Goal: Task Accomplishment & Management: Manage account settings

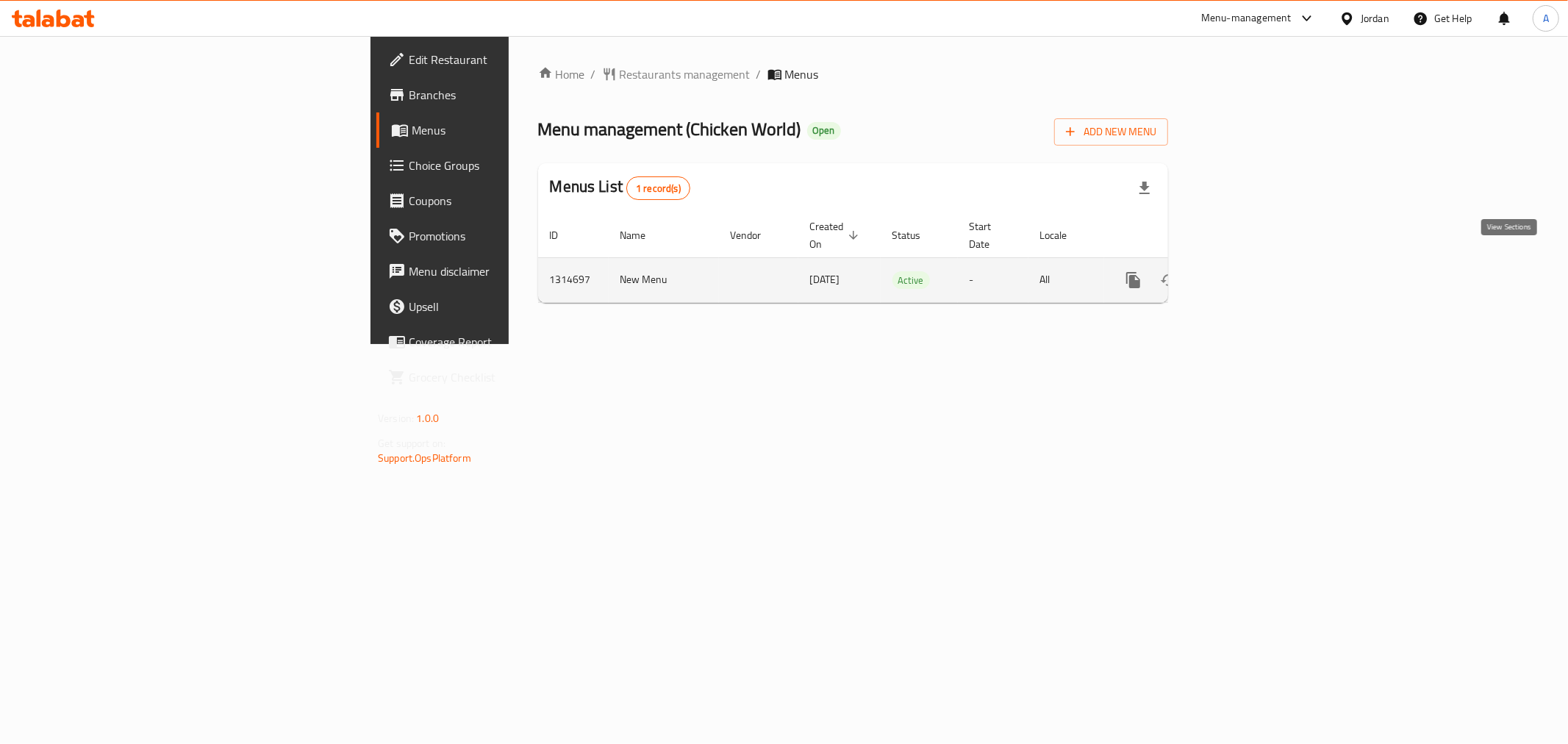
click at [1249, 272] on icon "enhanced table" at bounding box center [1240, 280] width 18 height 18
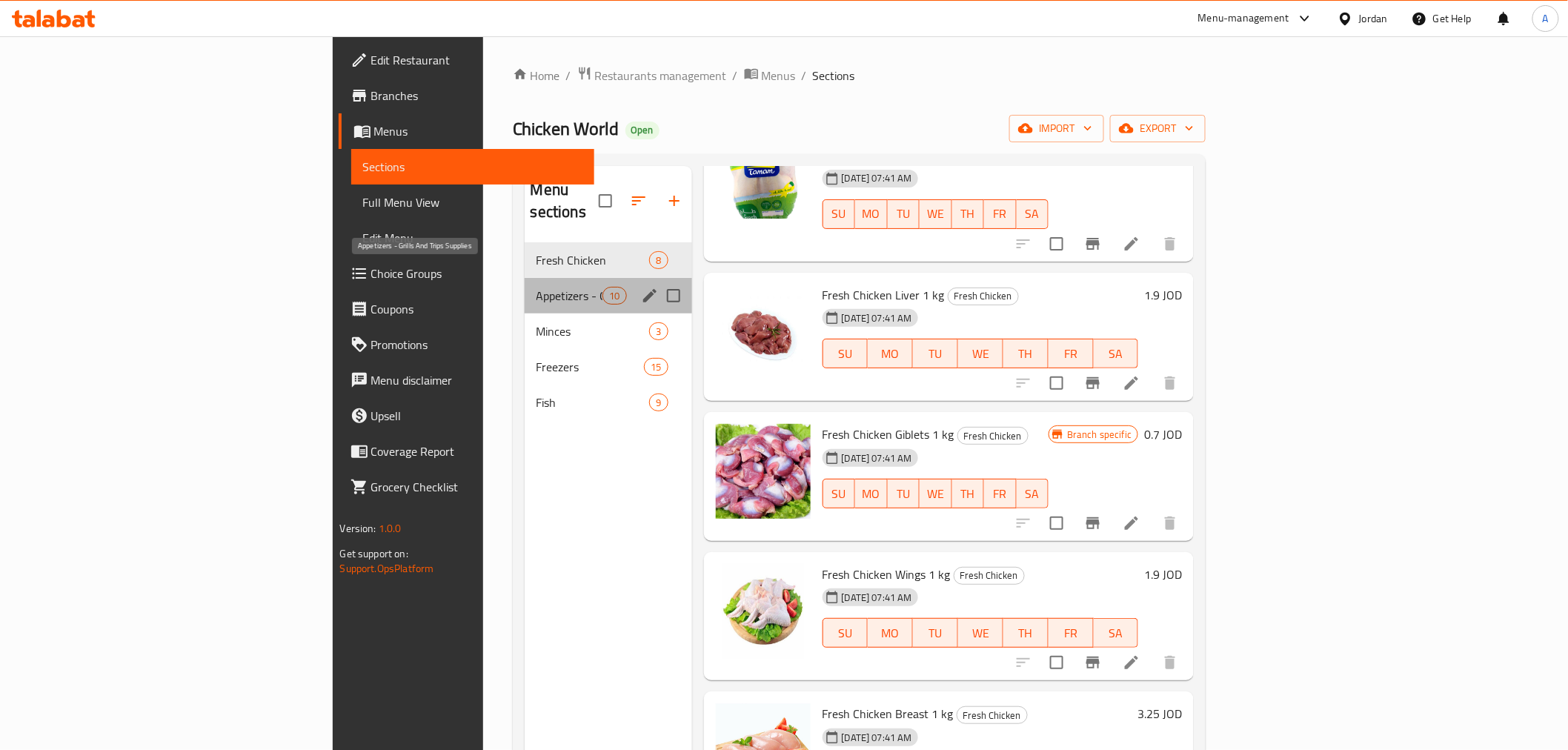
click at [537, 287] on span "Appetizers - Grills And Trips Supplies" at bounding box center [570, 296] width 67 height 18
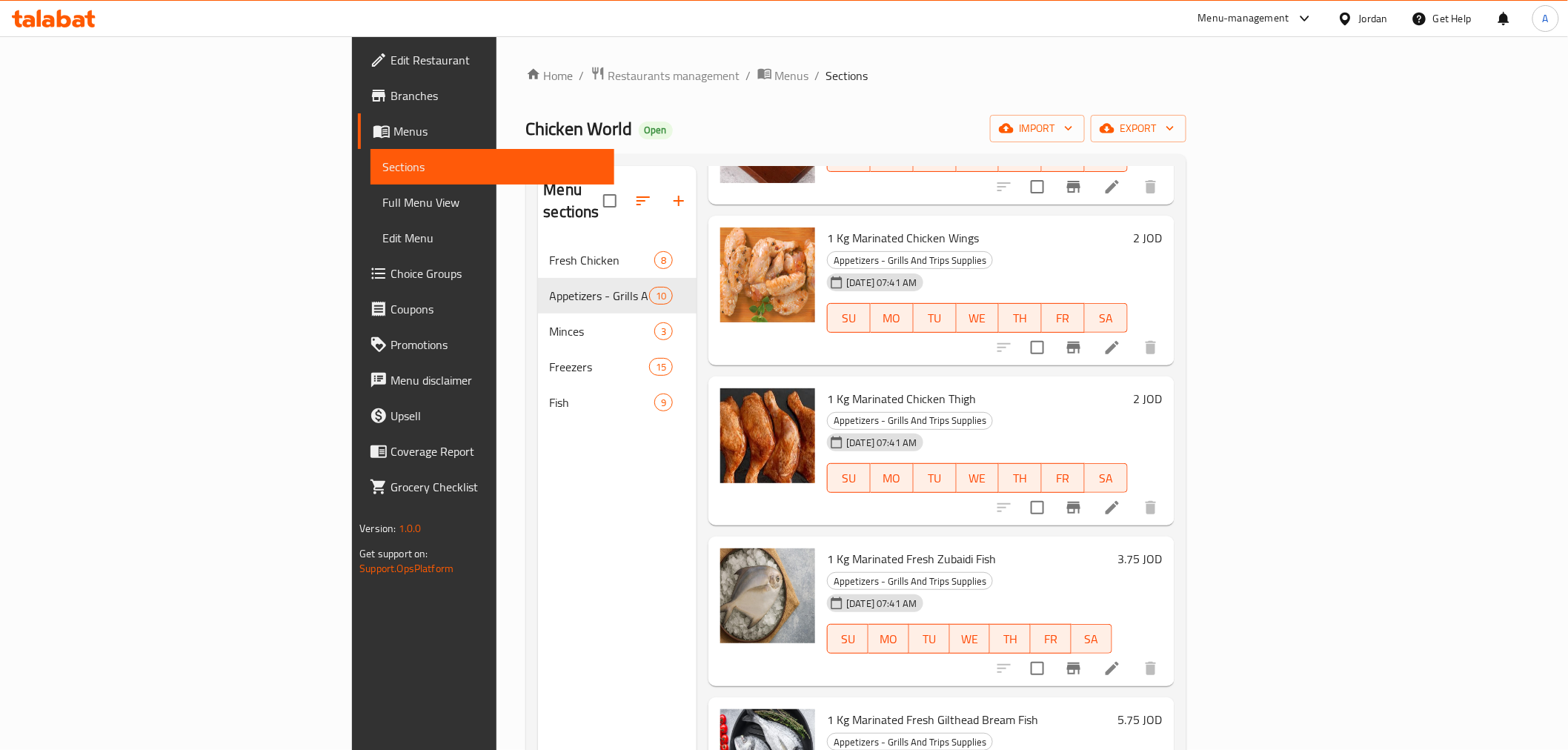
scroll to position [683, 0]
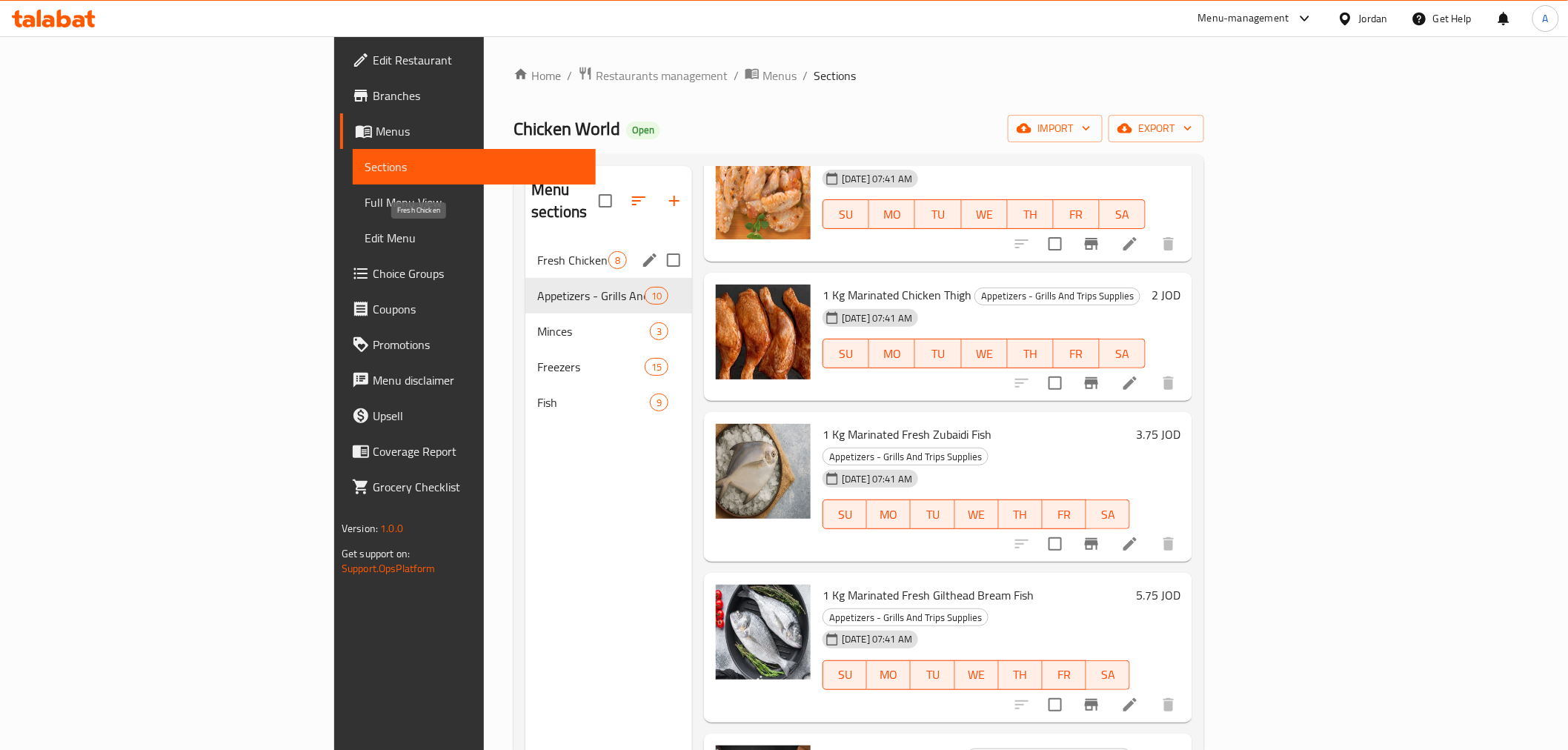
click at [538, 251] on span "Fresh Chicken" at bounding box center [573, 260] width 71 height 18
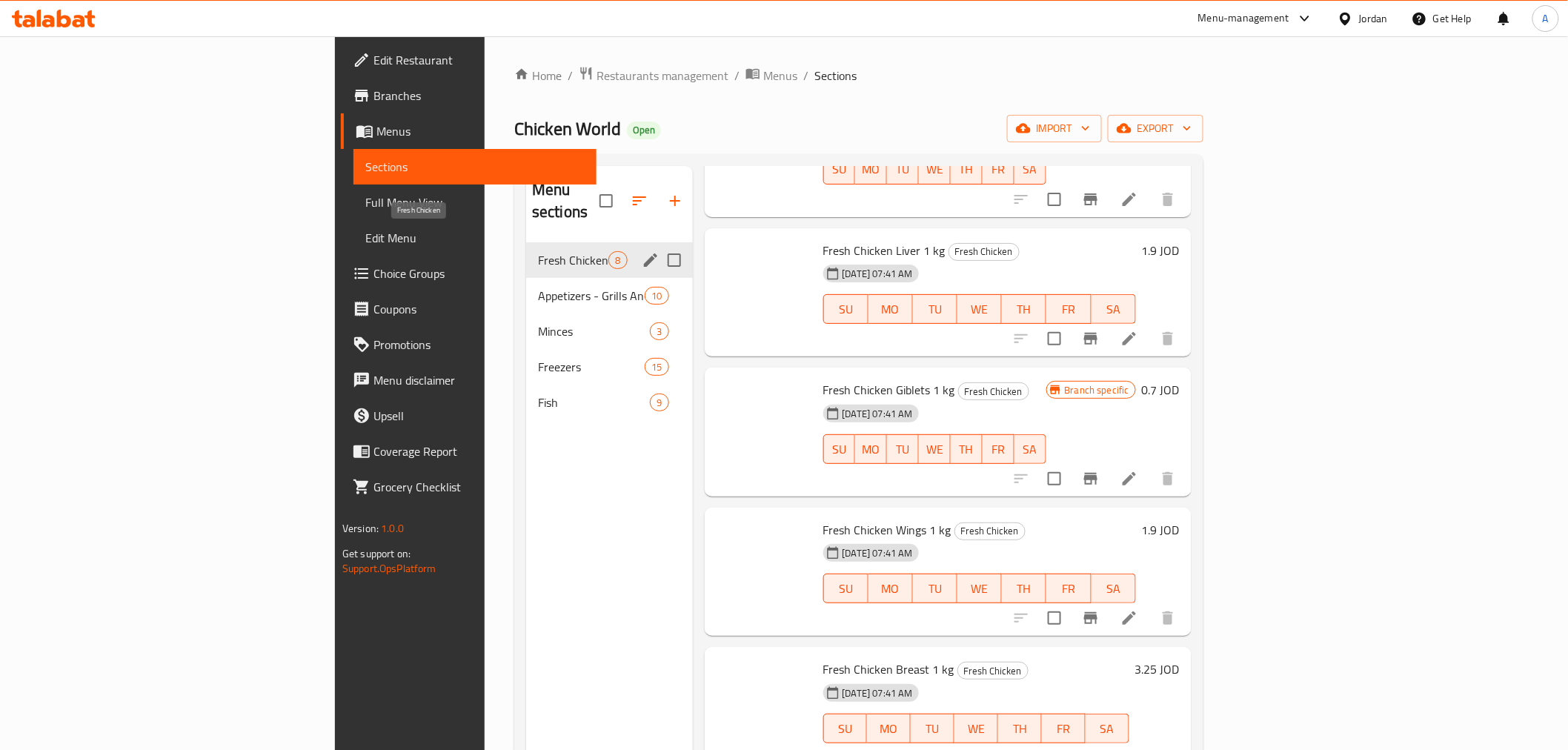
scroll to position [404, 0]
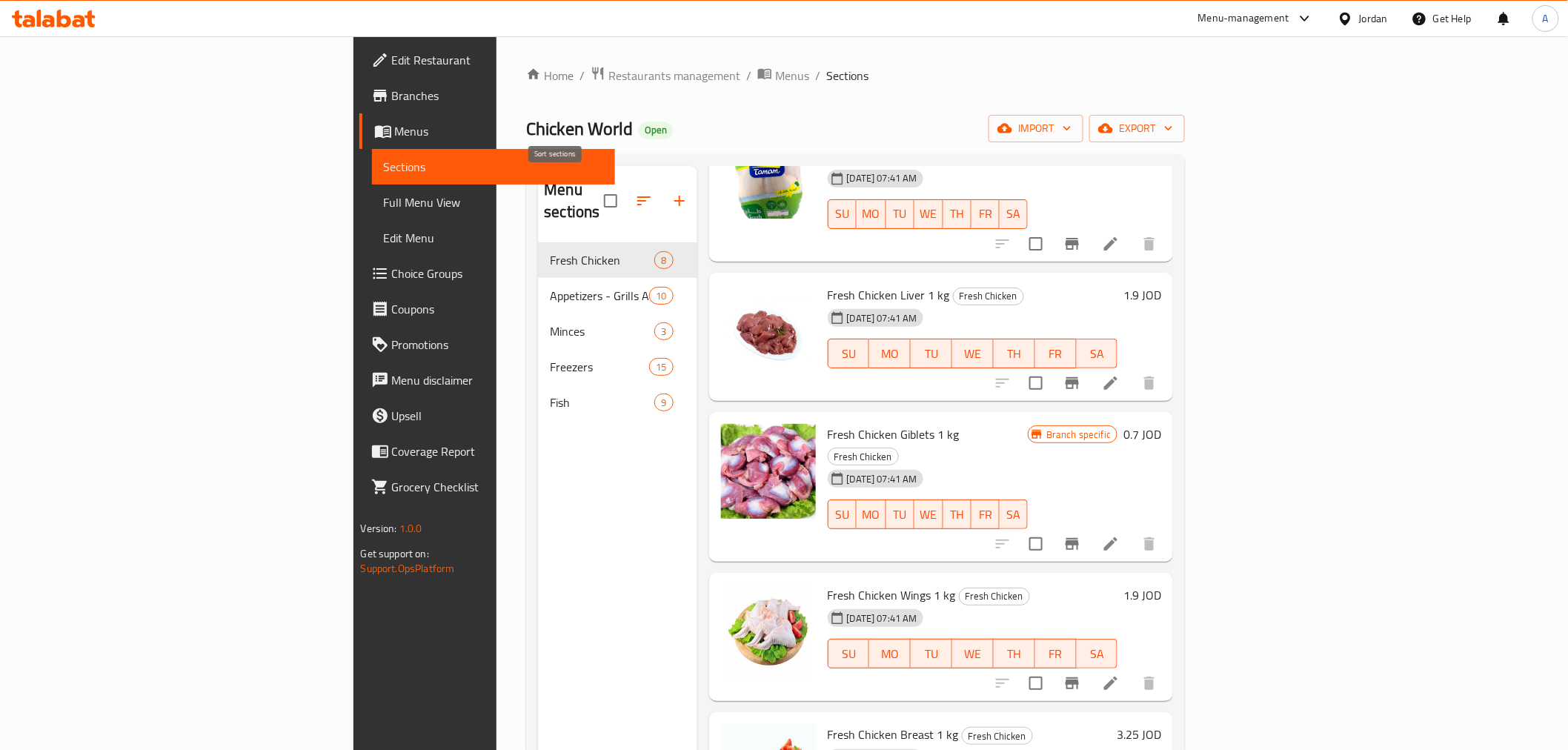
click at [635, 192] on icon "button" at bounding box center [644, 201] width 18 height 18
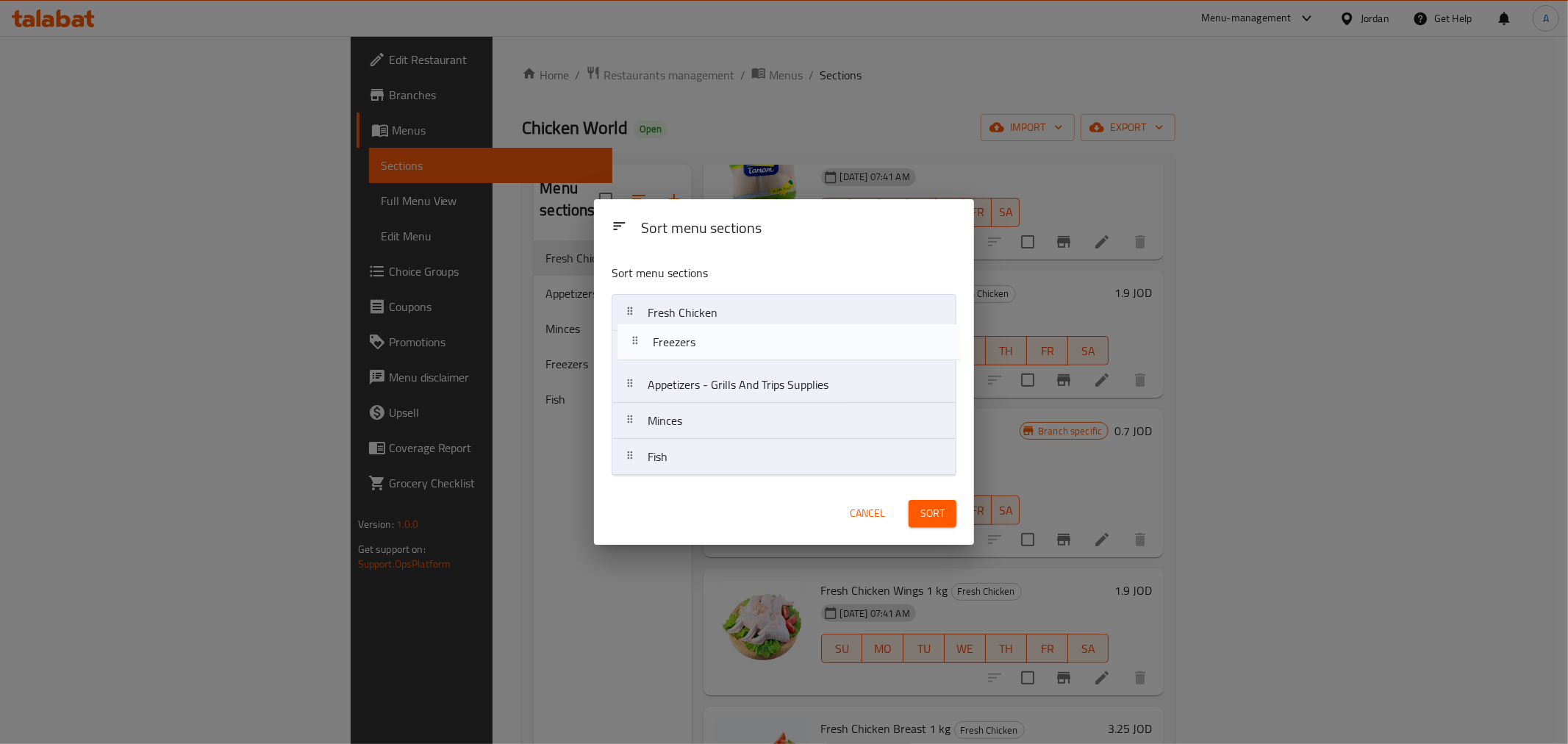
drag, startPoint x: 742, startPoint y: 430, endPoint x: 750, endPoint y: 344, distance: 86.4
click at [750, 344] on nav "Fresh Chicken Appetizers - Grills And Trips Supplies Minces Freezers Fish" at bounding box center [784, 385] width 345 height 182
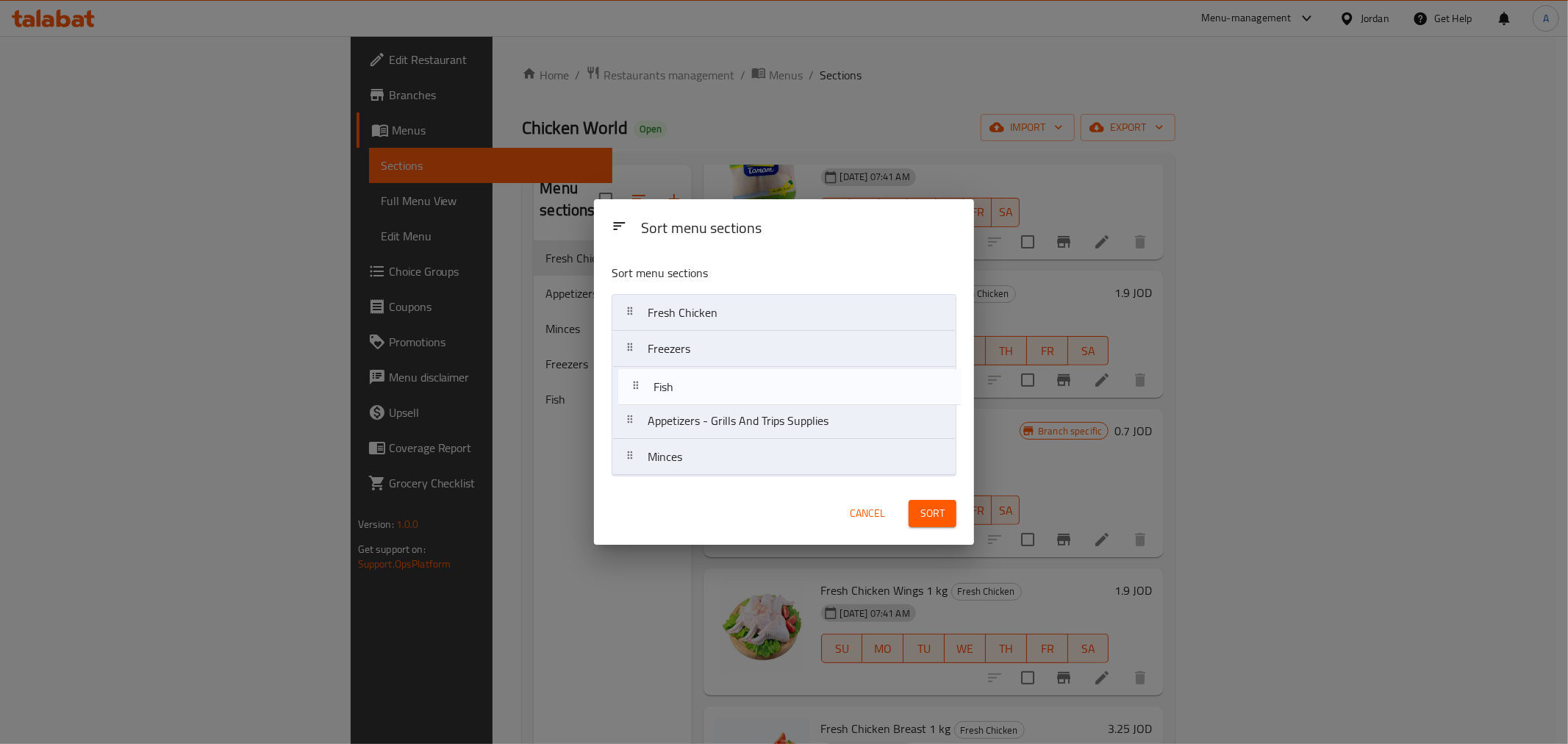
drag, startPoint x: 733, startPoint y: 456, endPoint x: 739, endPoint y: 382, distance: 74.2
click at [739, 382] on nav "Fresh Chicken Freezers Appetizers - Grills And Trips Supplies Minces Fish" at bounding box center [784, 385] width 345 height 182
drag, startPoint x: 728, startPoint y: 393, endPoint x: 729, endPoint y: 355, distance: 38.0
click at [729, 355] on nav "Fresh Chicken Freezers Fish Appetizers - Grills And Trips Supplies Minces" at bounding box center [784, 385] width 345 height 182
drag, startPoint x: 766, startPoint y: 428, endPoint x: 776, endPoint y: 398, distance: 31.6
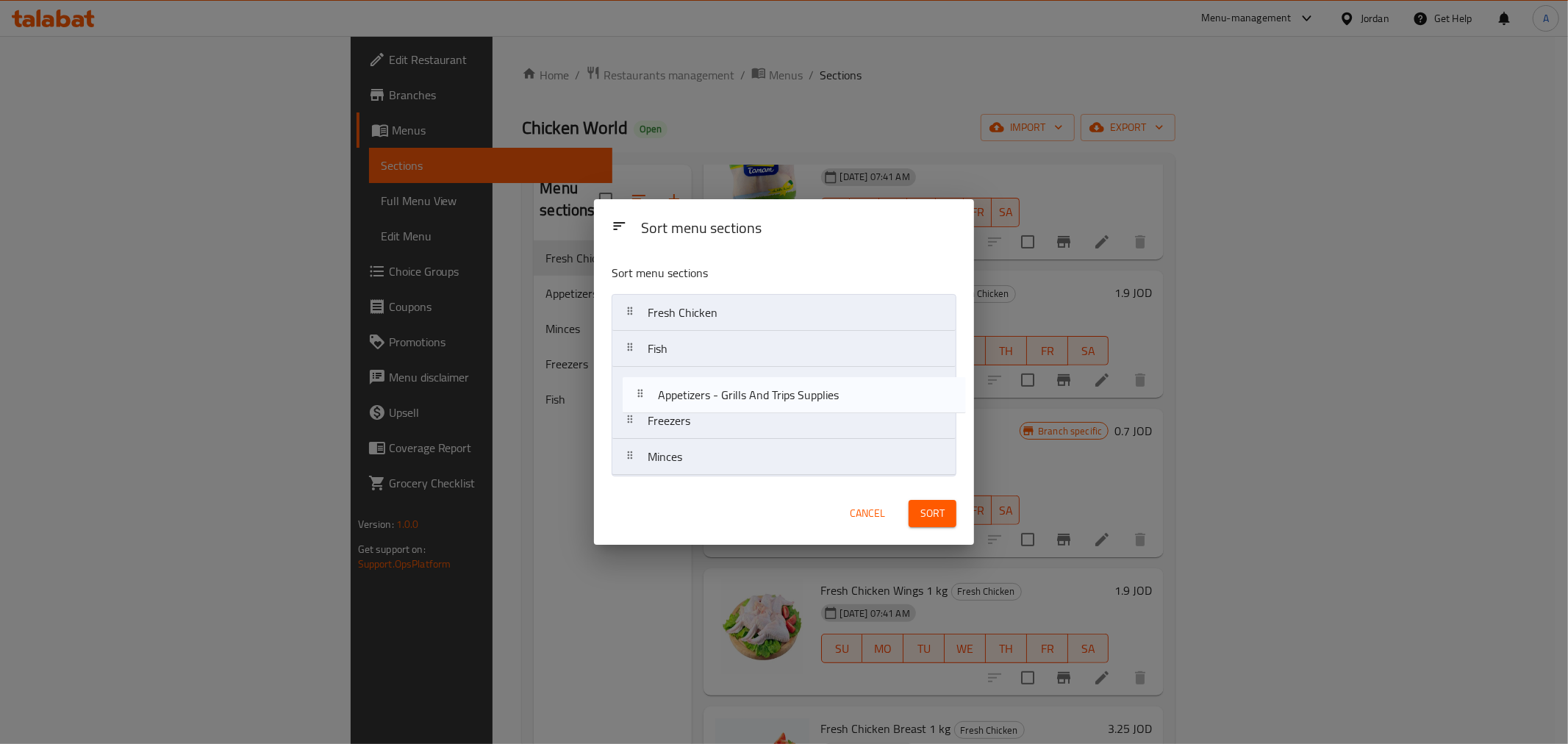
click at [776, 398] on nav "Fresh Chicken Fish Freezers Appetizers - Grills And Trips Supplies Minces" at bounding box center [784, 385] width 345 height 182
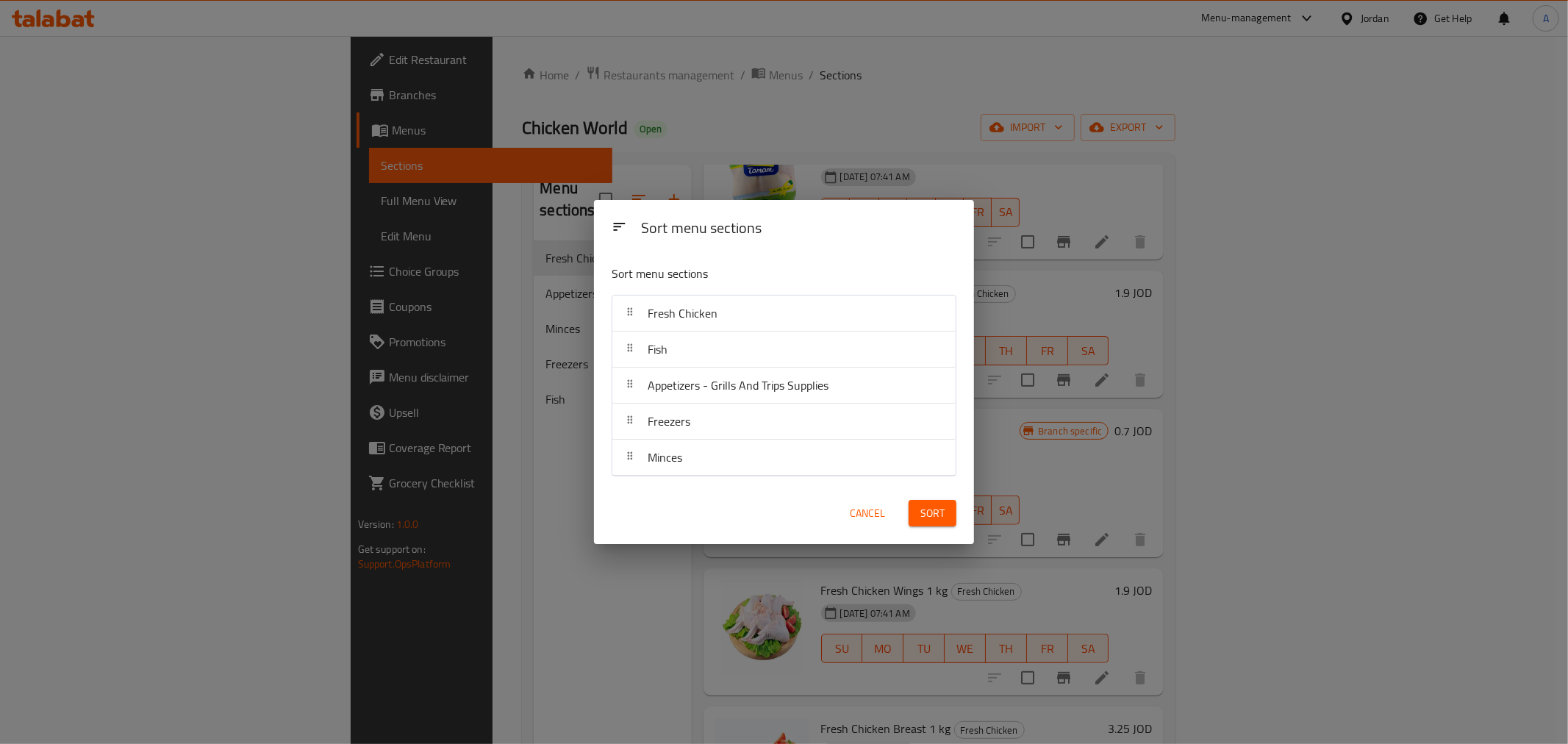
click at [929, 517] on span "Sort" at bounding box center [932, 514] width 24 height 19
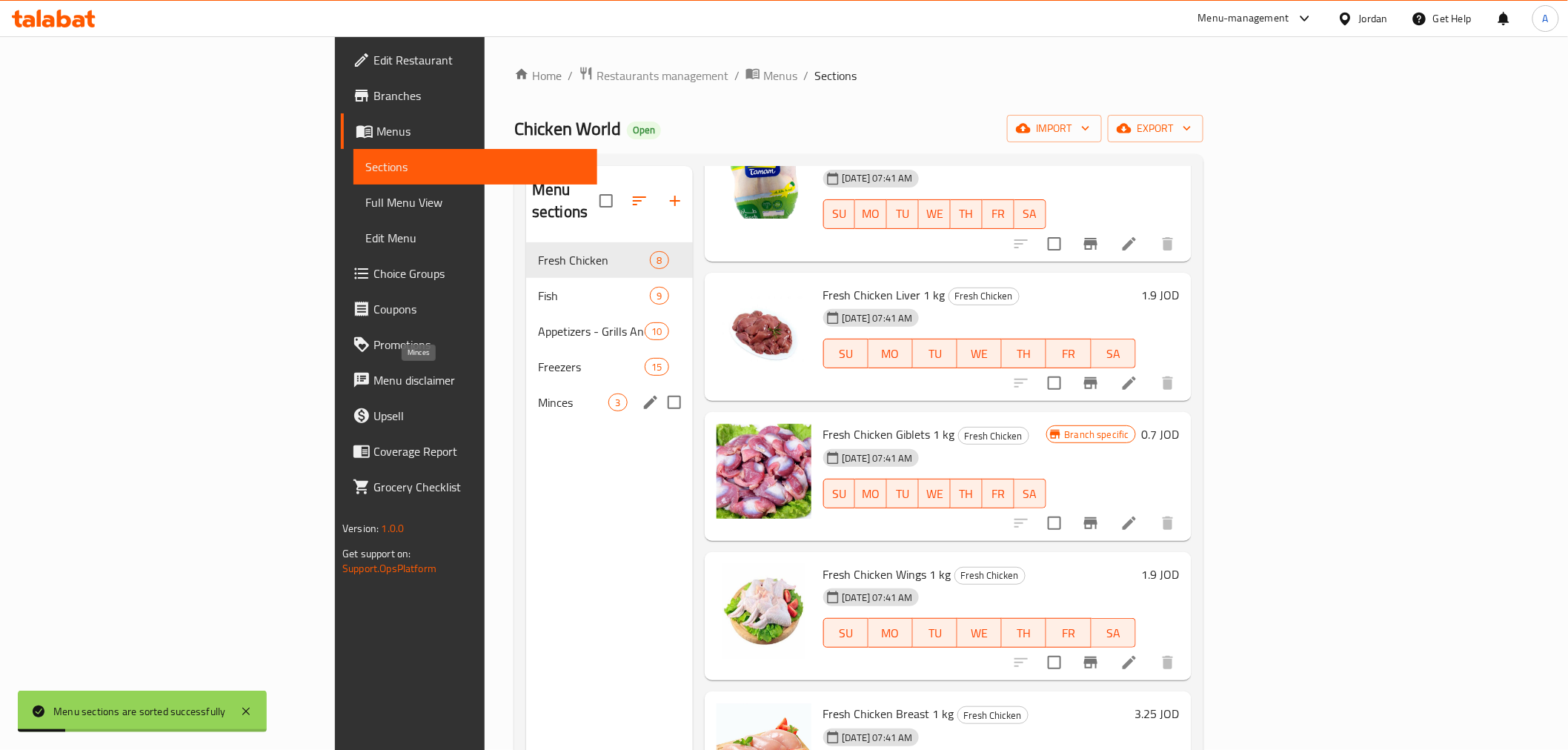
click at [538, 394] on span "Minces" at bounding box center [573, 403] width 70 height 18
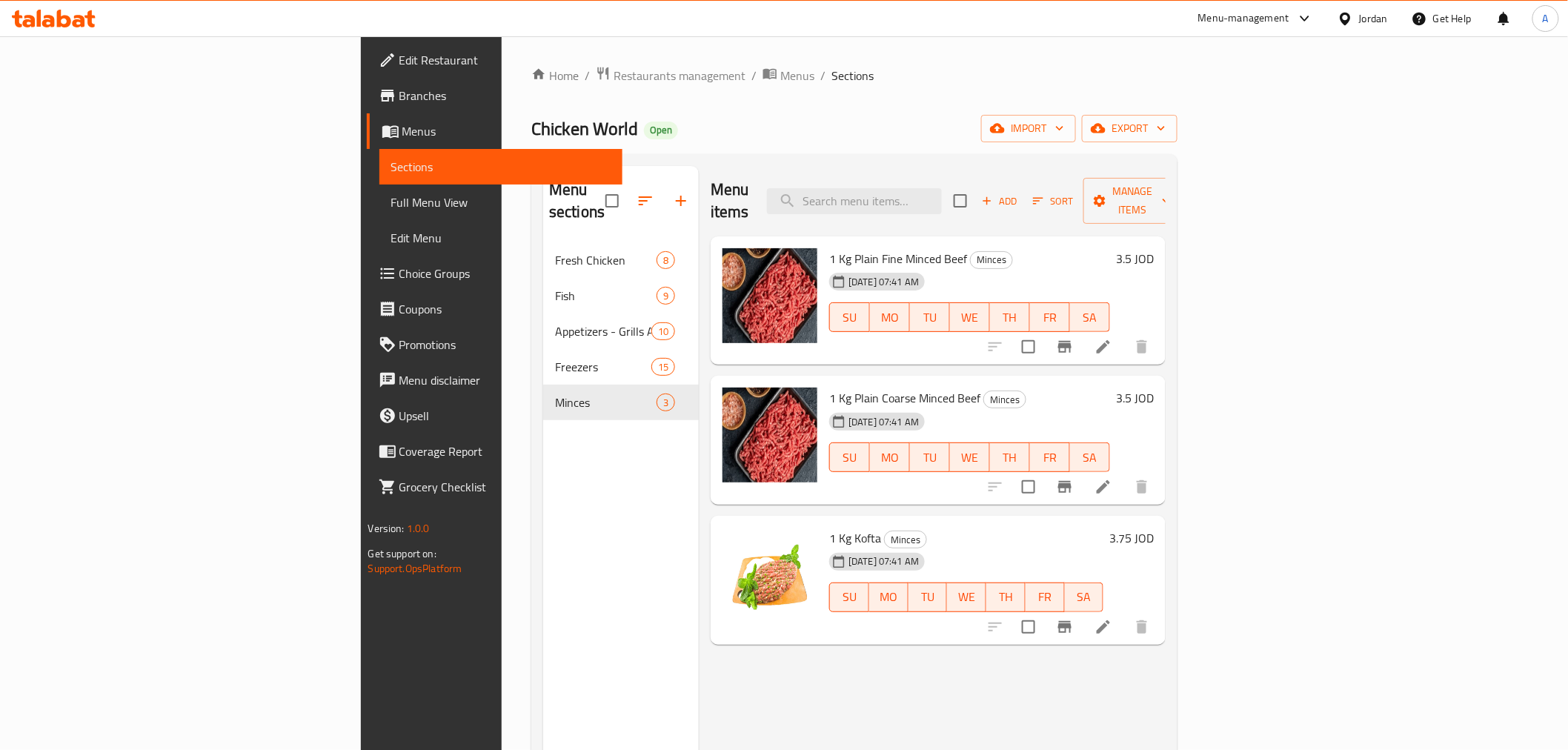
click at [637, 192] on icon "button" at bounding box center [646, 201] width 18 height 18
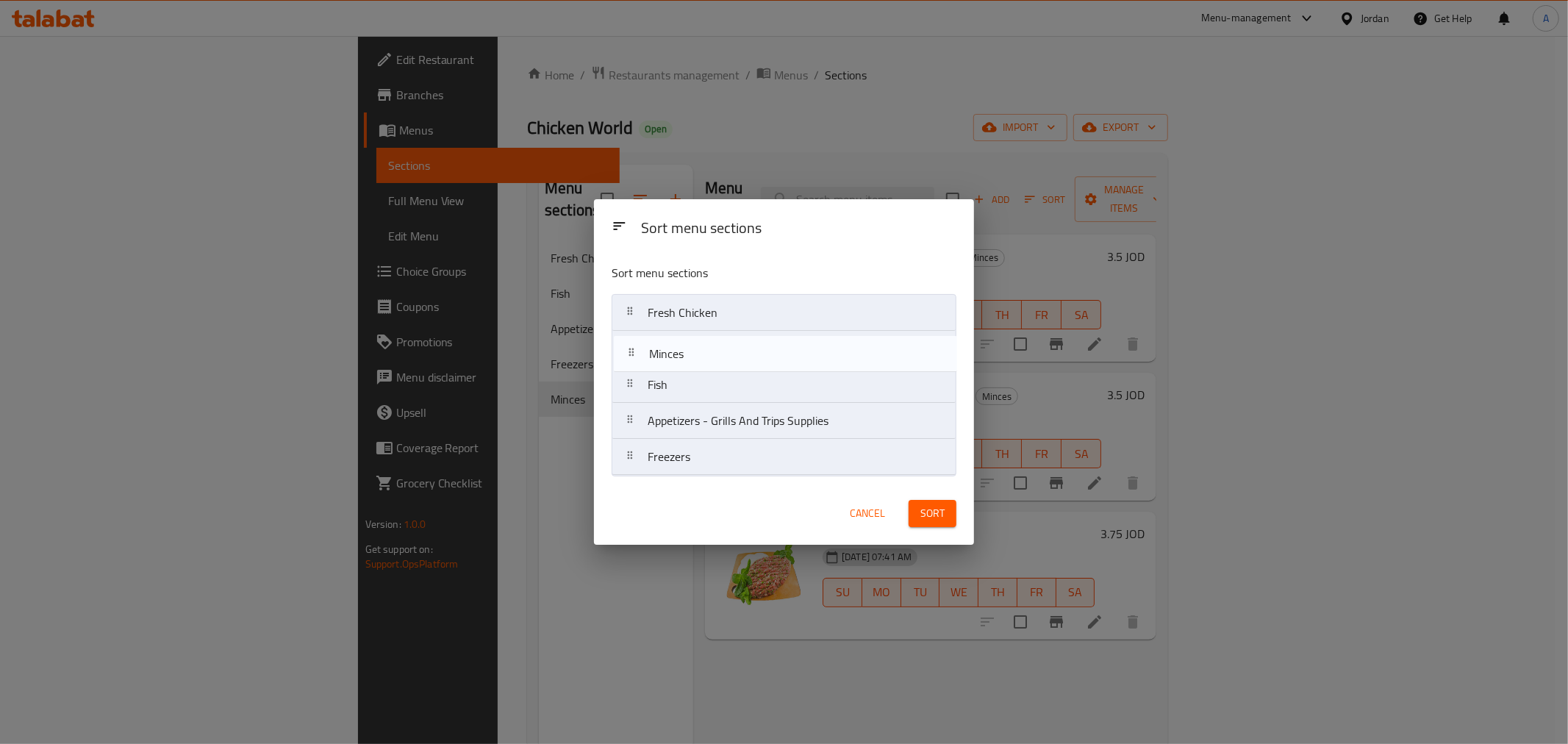
drag, startPoint x: 682, startPoint y: 470, endPoint x: 684, endPoint y: 362, distance: 108.0
click at [684, 362] on nav "Fresh Chicken Fish Appetizers - Grills And Trips Supplies Freezers Minces" at bounding box center [784, 385] width 345 height 182
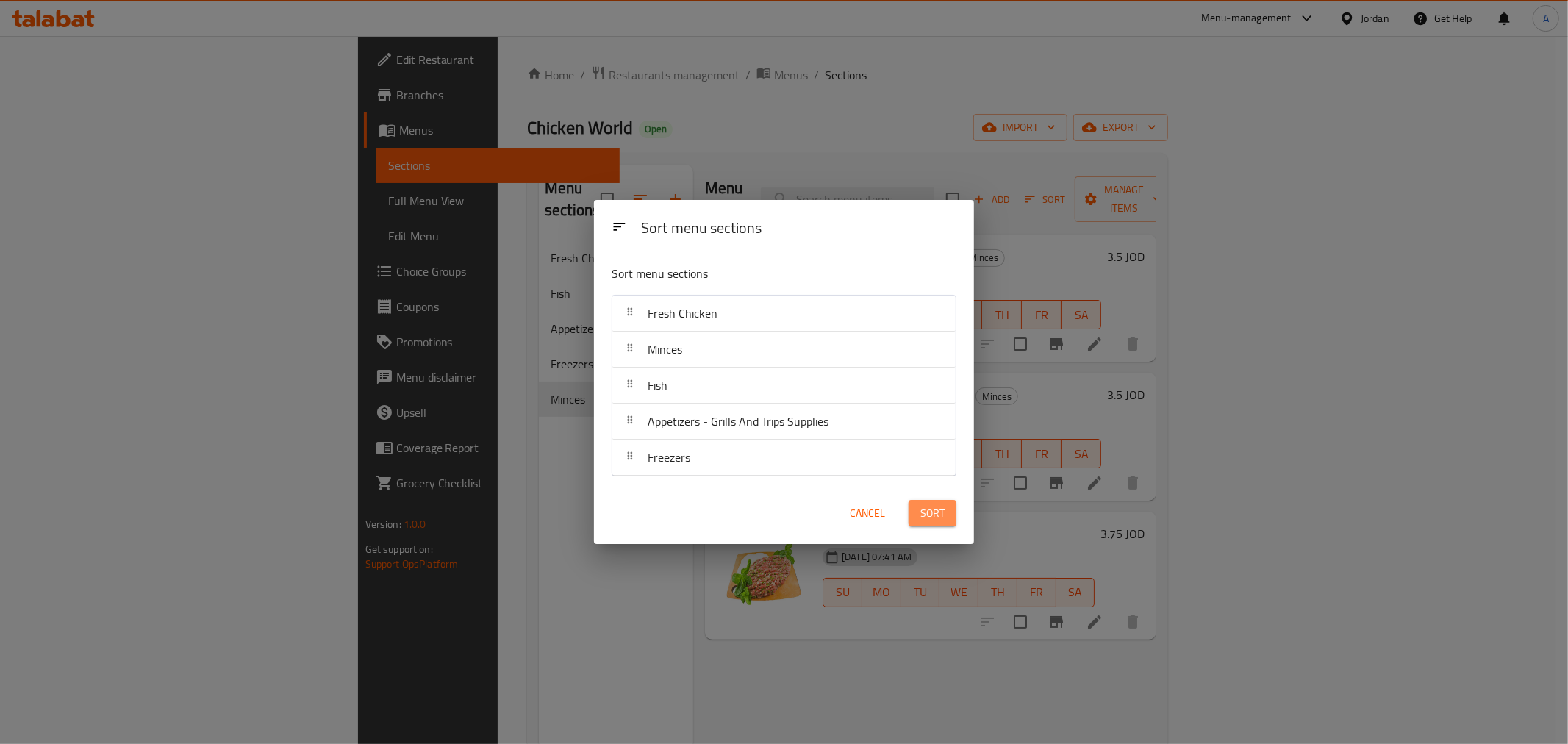
click at [935, 509] on span "Sort" at bounding box center [932, 514] width 24 height 19
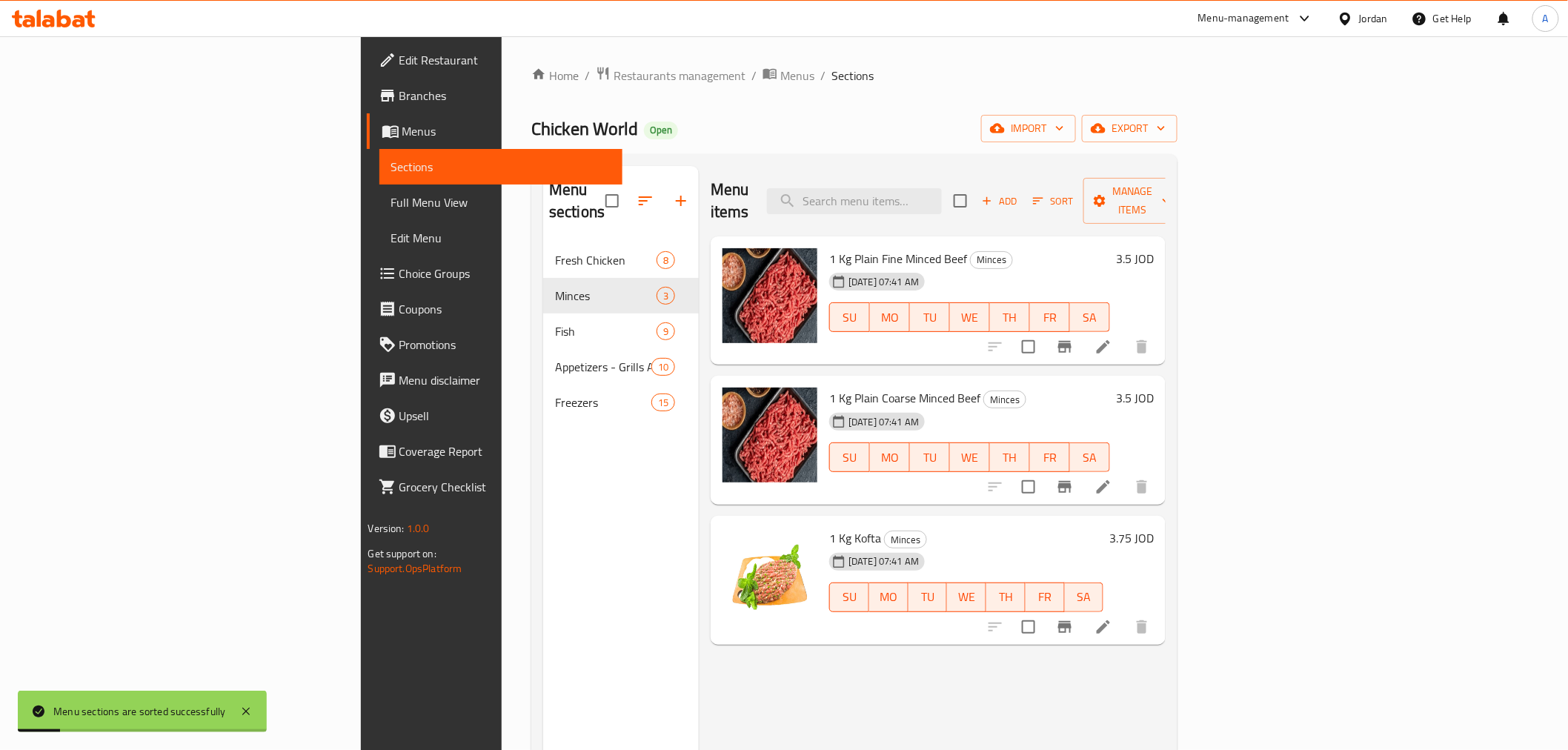
click at [628, 183] on button "button" at bounding box center [645, 200] width 36 height 36
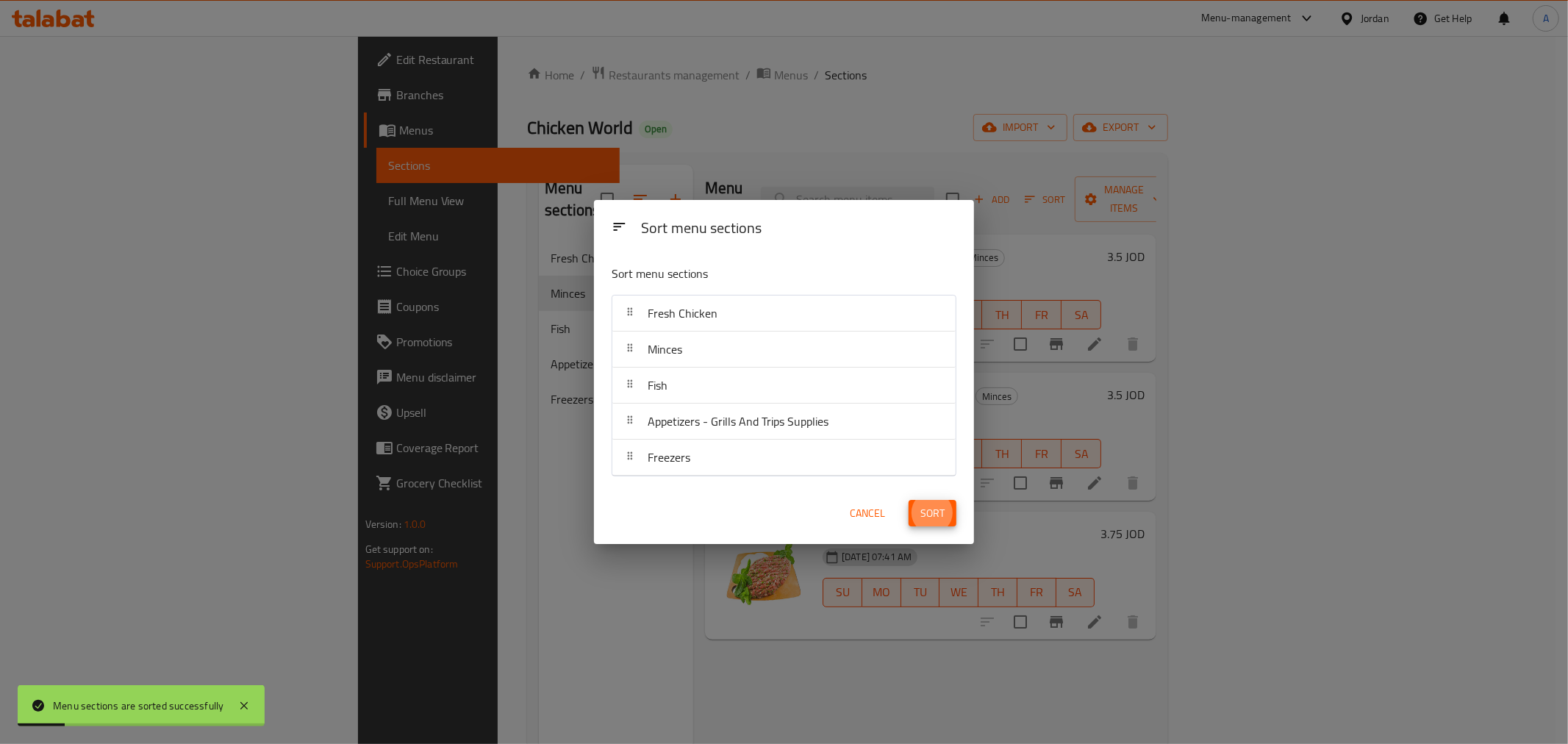
click at [909, 500] on button "Sort" at bounding box center [933, 514] width 48 height 27
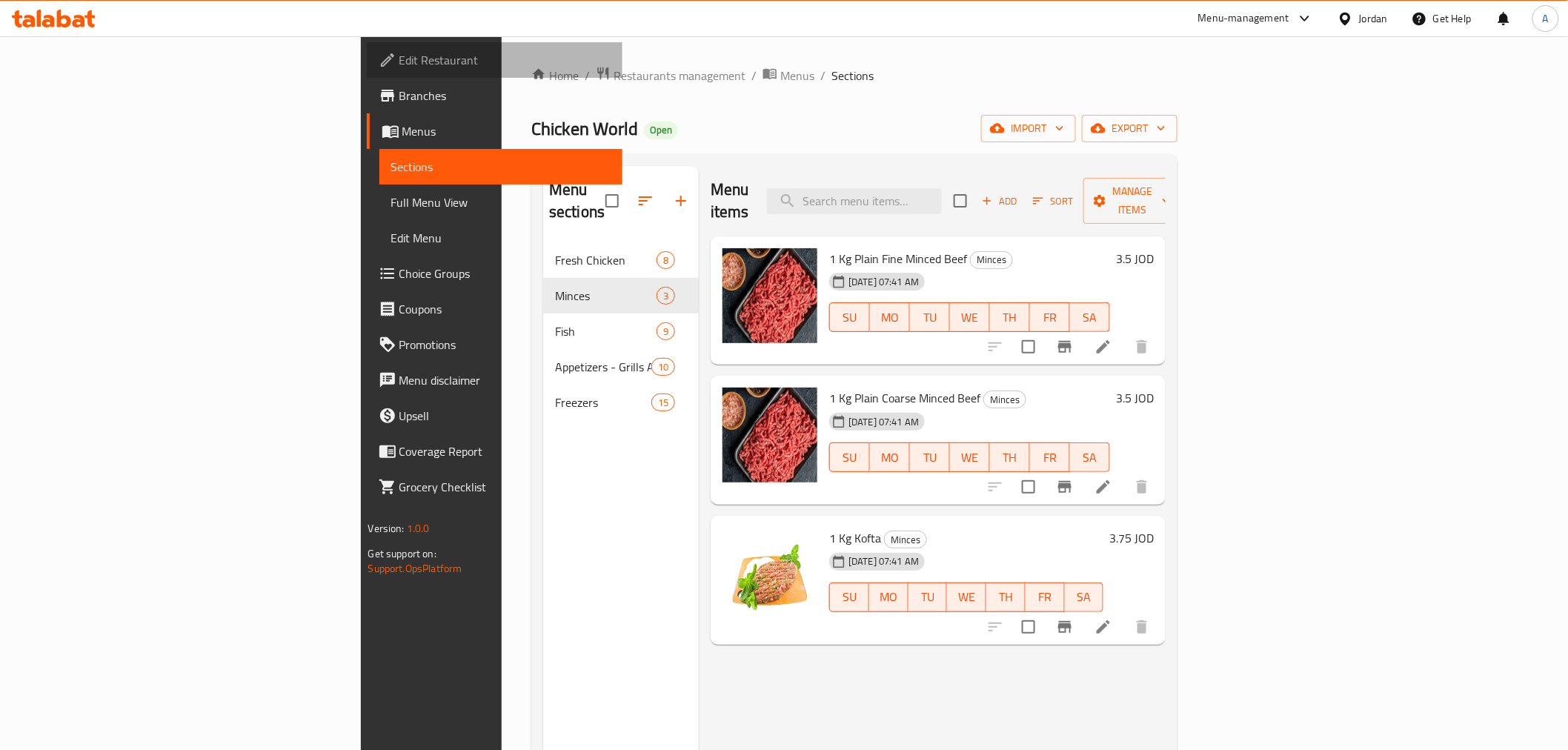
click at [399, 62] on span "Edit Restaurant" at bounding box center [504, 60] width 211 height 18
click at [399, 61] on span "Edit Restaurant" at bounding box center [504, 60] width 211 height 18
